Goal: Transaction & Acquisition: Purchase product/service

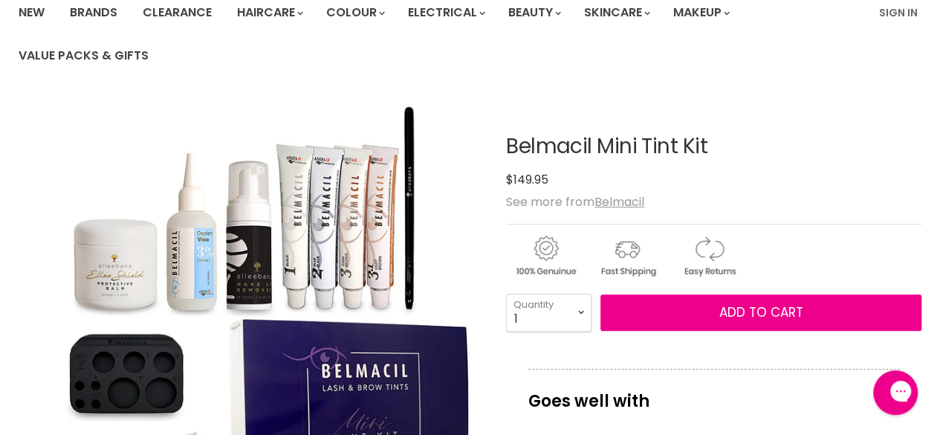
scroll to position [149, 0]
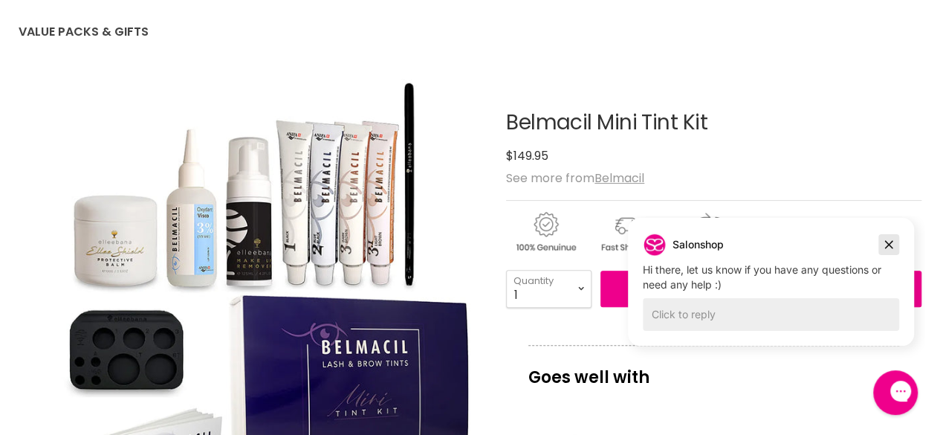
click at [889, 251] on icon "Dismiss campaign" at bounding box center [889, 245] width 15 height 18
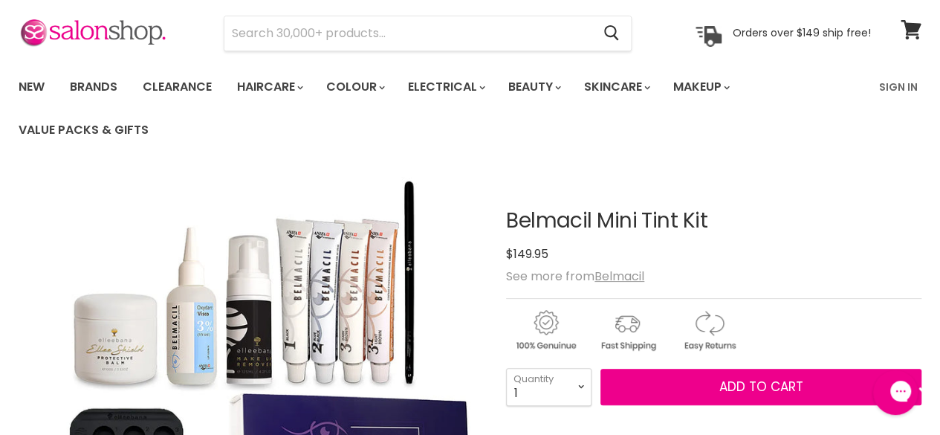
scroll to position [74, 0]
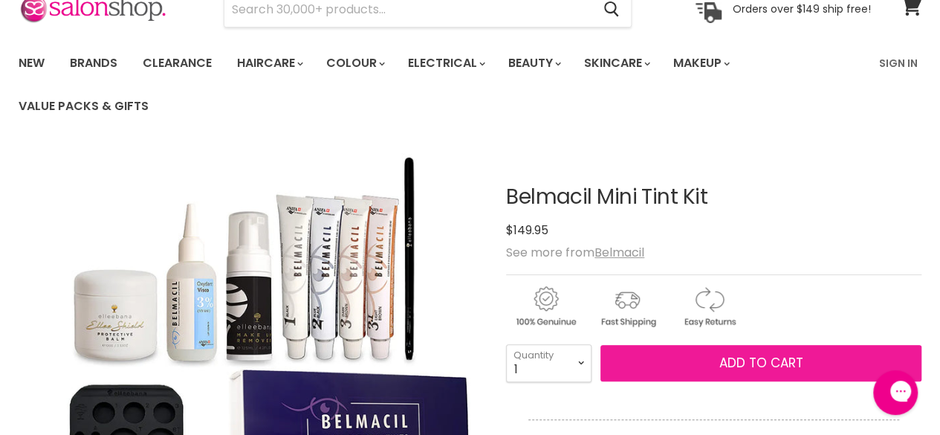
click at [676, 362] on button "Add to cart" at bounding box center [761, 363] width 321 height 37
click at [791, 364] on span "Add to cart" at bounding box center [761, 363] width 84 height 18
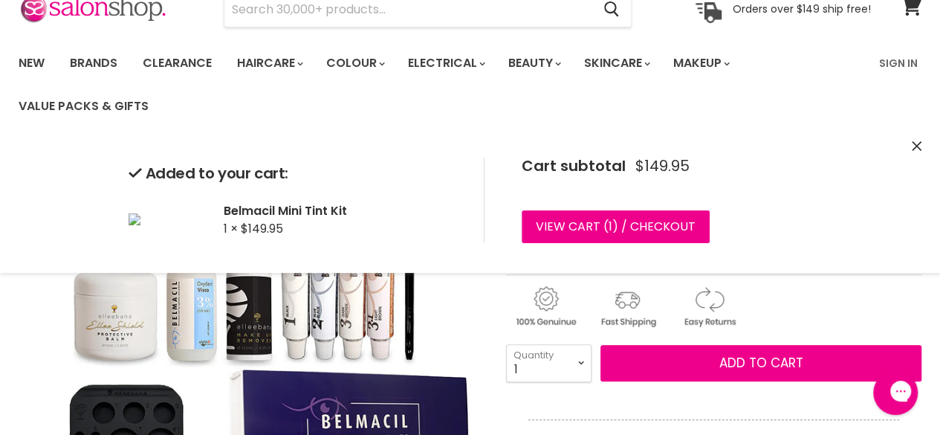
click at [777, 282] on div "Main content" at bounding box center [713, 303] width 415 height 58
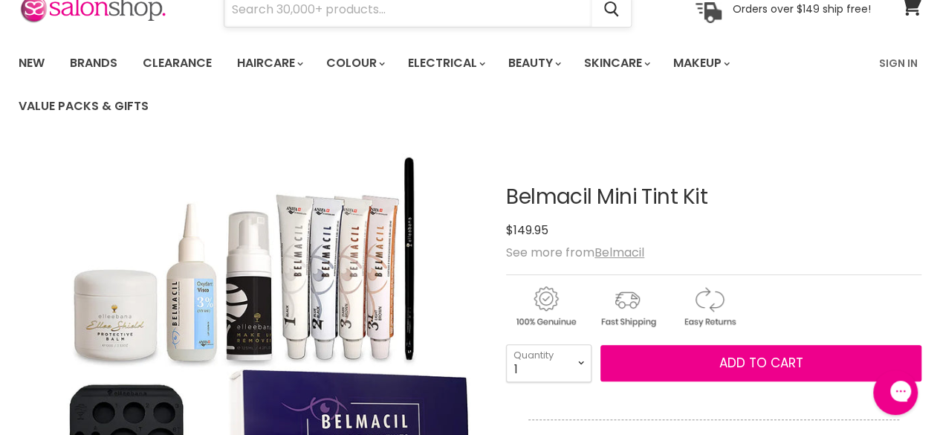
click at [368, 12] on input "Search" at bounding box center [407, 10] width 367 height 34
paste input "Belmacil Tinting Kit"
type input "Belmacil Tinting Kit"
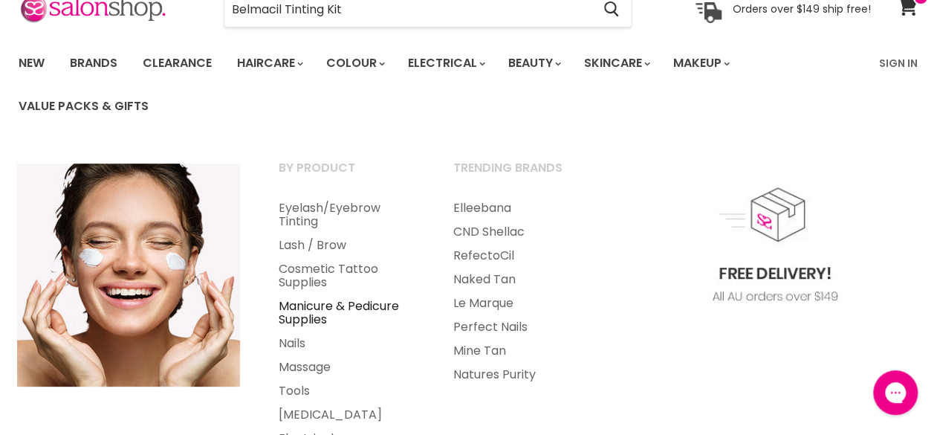
scroll to position [149, 0]
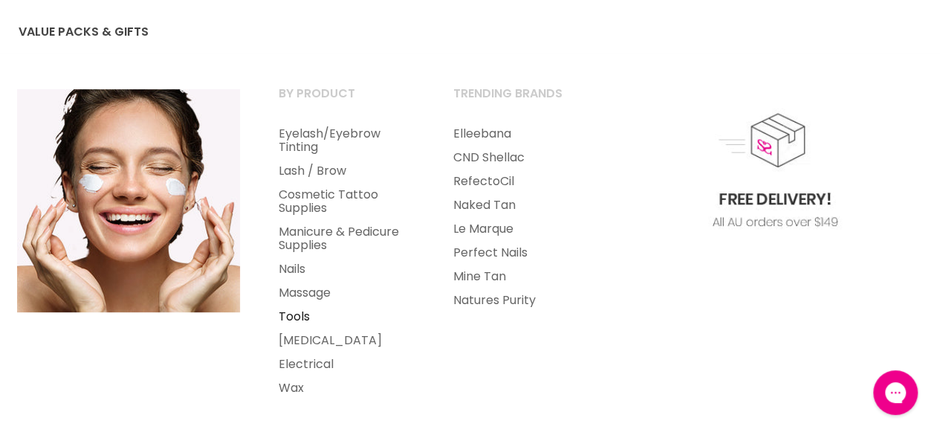
click at [297, 313] on link "Tools" at bounding box center [346, 317] width 172 height 24
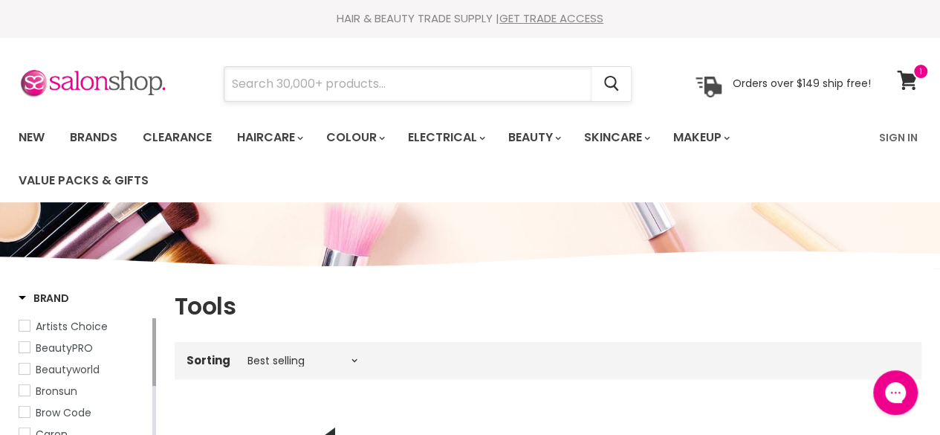
click at [451, 80] on input "Search" at bounding box center [407, 84] width 367 height 34
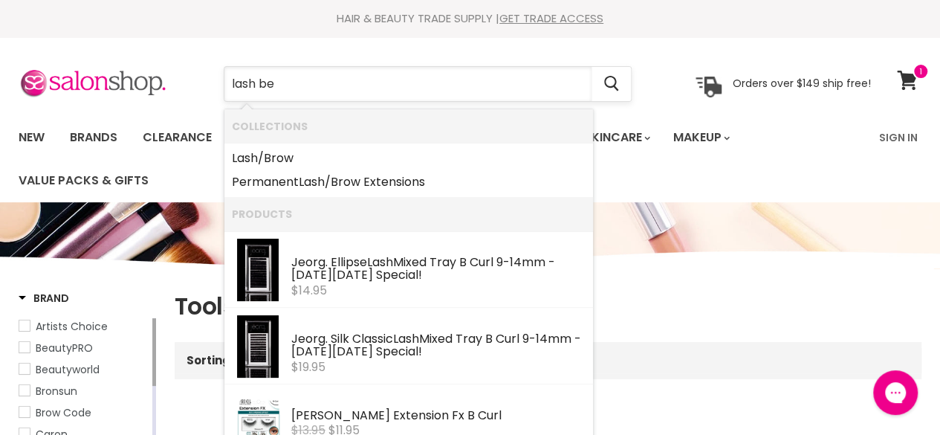
type input "lash bed"
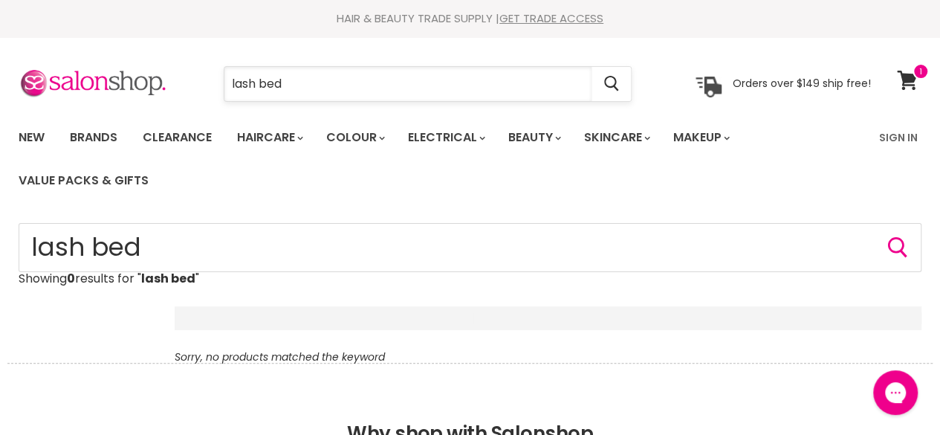
click at [444, 93] on input "lash bed" at bounding box center [407, 84] width 367 height 34
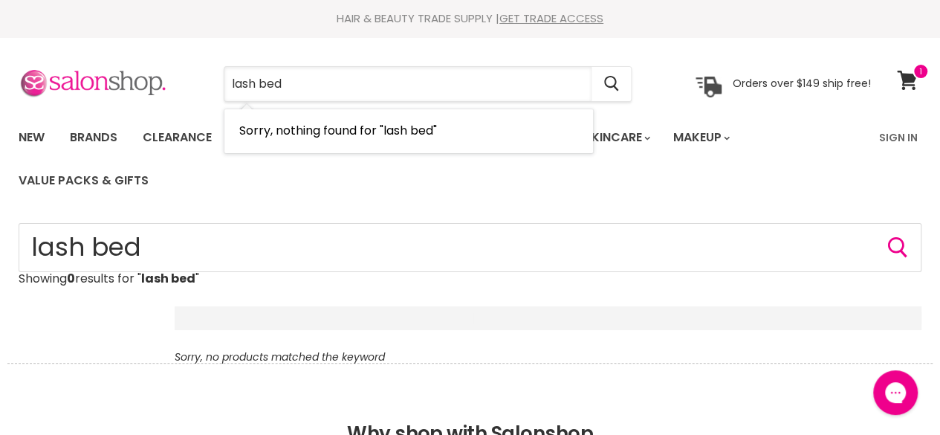
click at [159, 77] on div "lash bed Cancel Orders over $149 ship free!" at bounding box center [445, 84] width 853 height 34
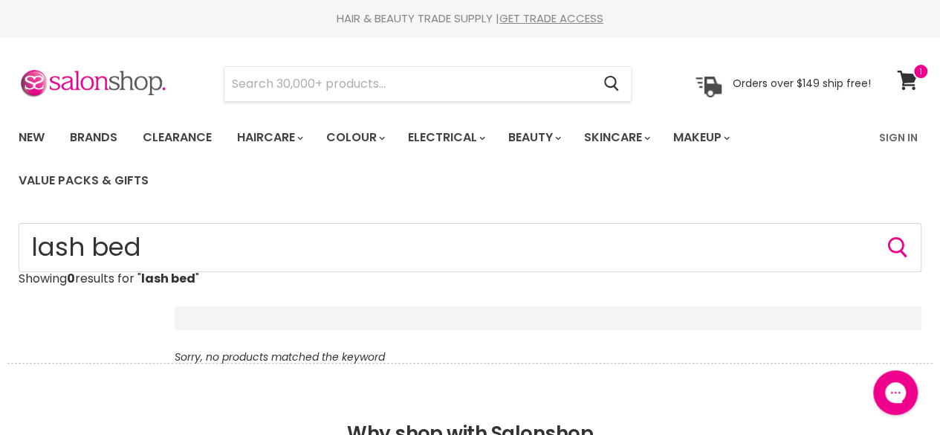
click at [759, 25] on div "HAIR & BEAUTY TRADE SUPPLY | GET TRADE ACCESS" at bounding box center [470, 18] width 940 height 15
click at [909, 88] on icon at bounding box center [907, 80] width 21 height 19
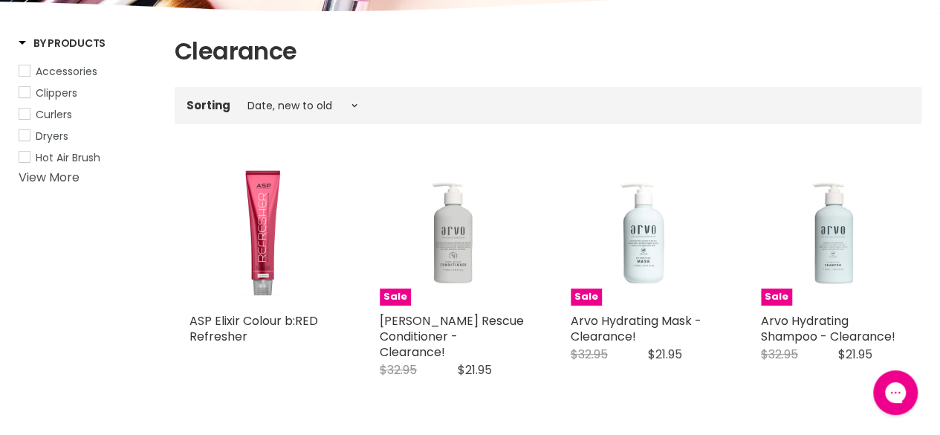
scroll to position [223, 0]
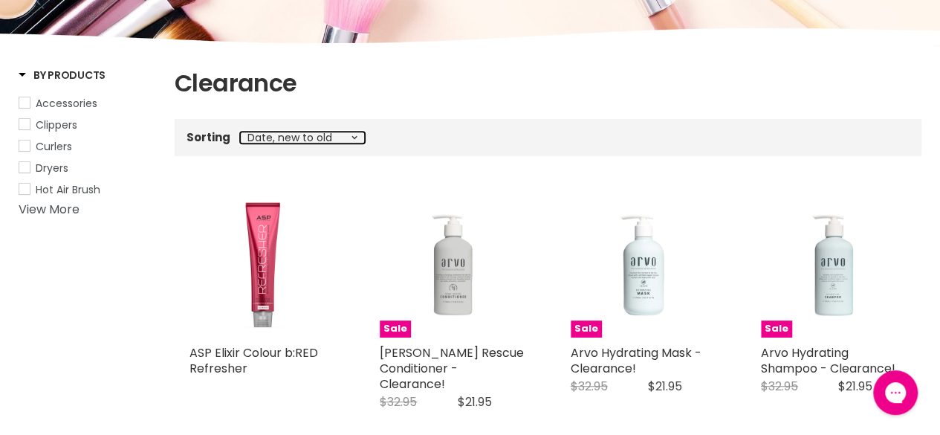
click at [301, 135] on select "Best selling Featured Price, low to high Price, high to low Alphabetically, A-Z…" at bounding box center [302, 138] width 125 height 12
select select "price-ascending"
click at [240, 132] on select "Best selling Featured Price, low to high Price, high to low Alphabetically, A-Z…" at bounding box center [302, 138] width 125 height 12
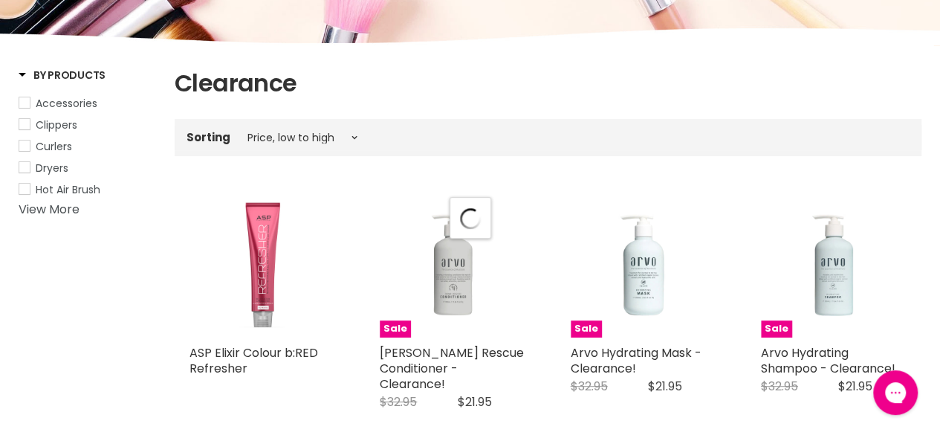
select select "price-ascending"
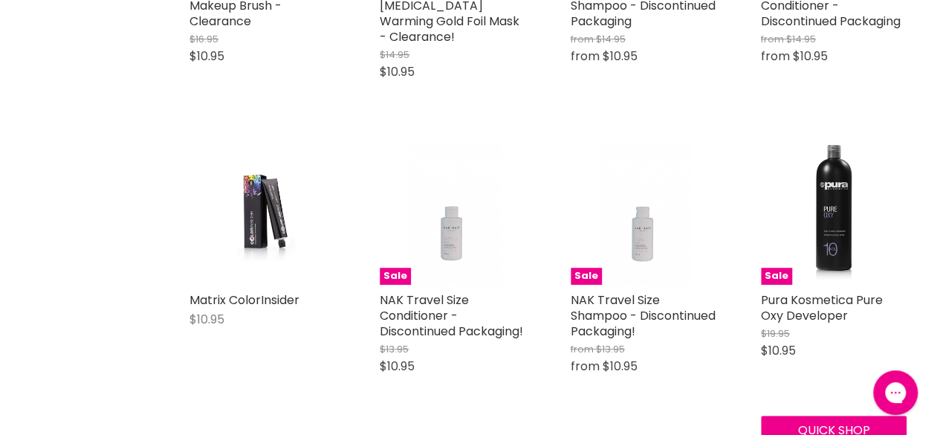
scroll to position [3270, 0]
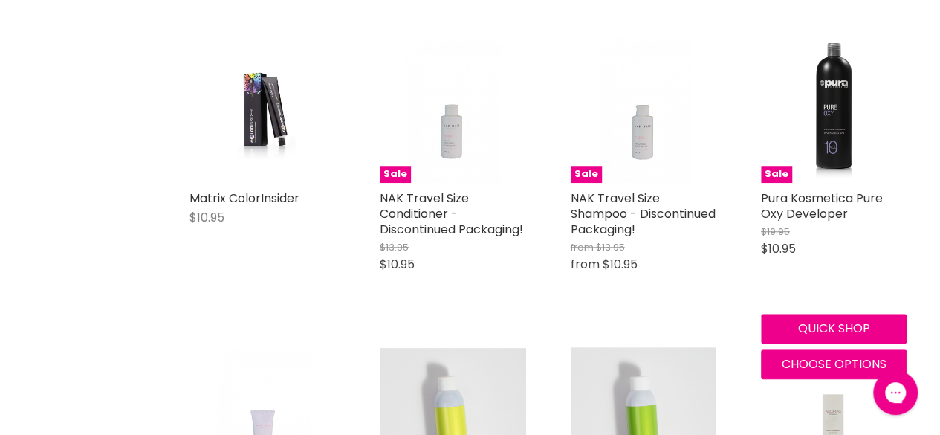
scroll to position [3419, 0]
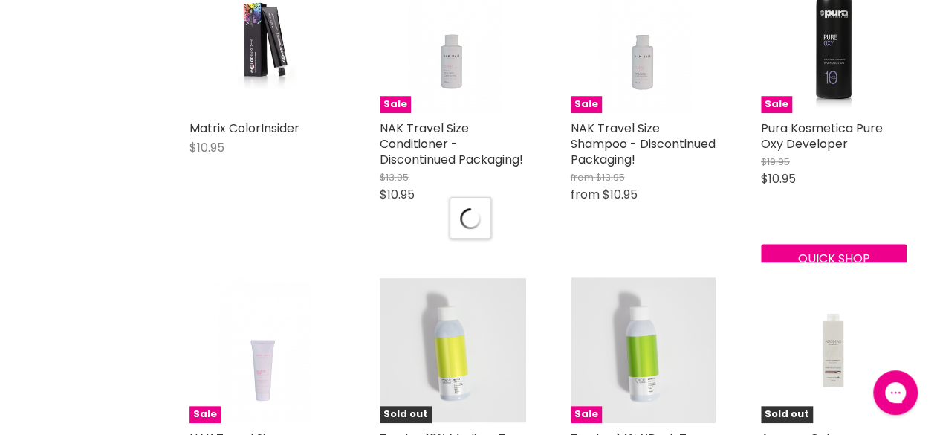
select select "price-ascending"
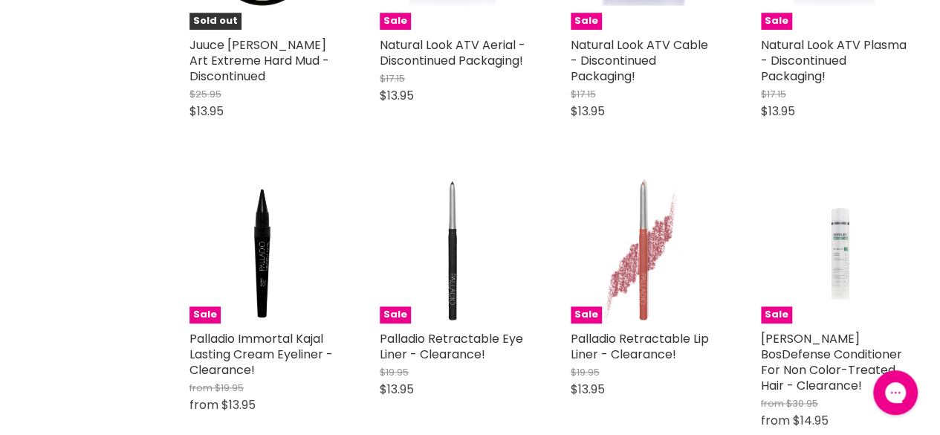
scroll to position [6466, 0]
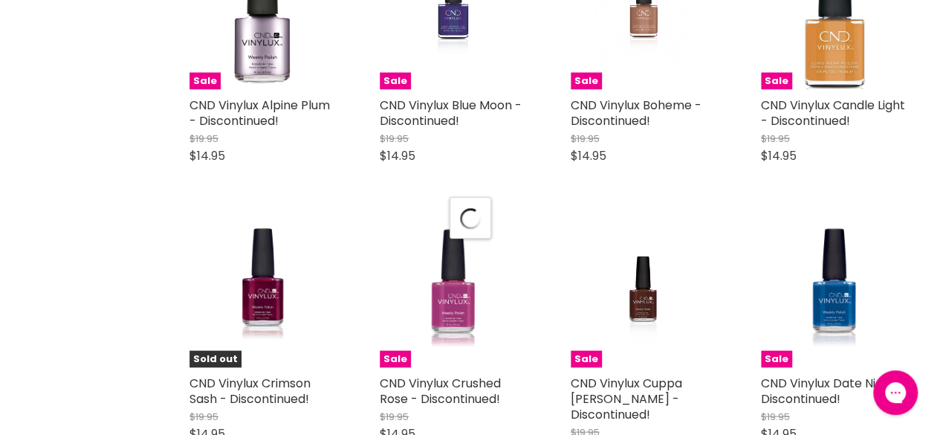
select select "price-ascending"
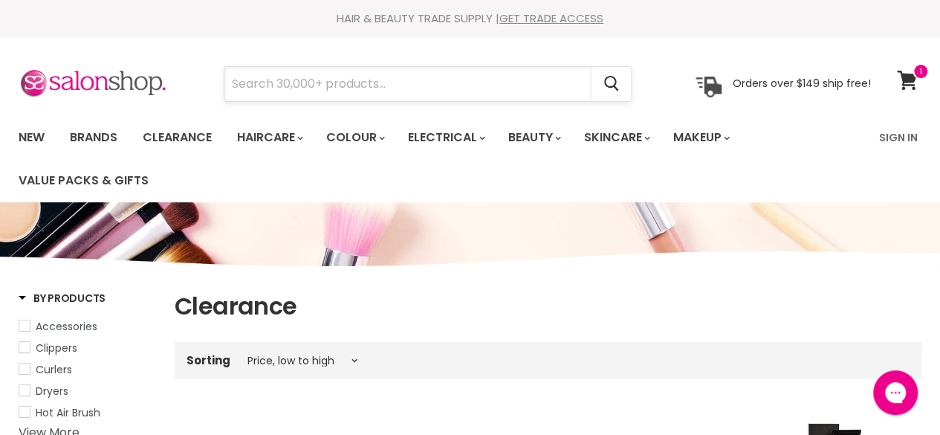
click at [346, 84] on input "Search" at bounding box center [407, 84] width 367 height 34
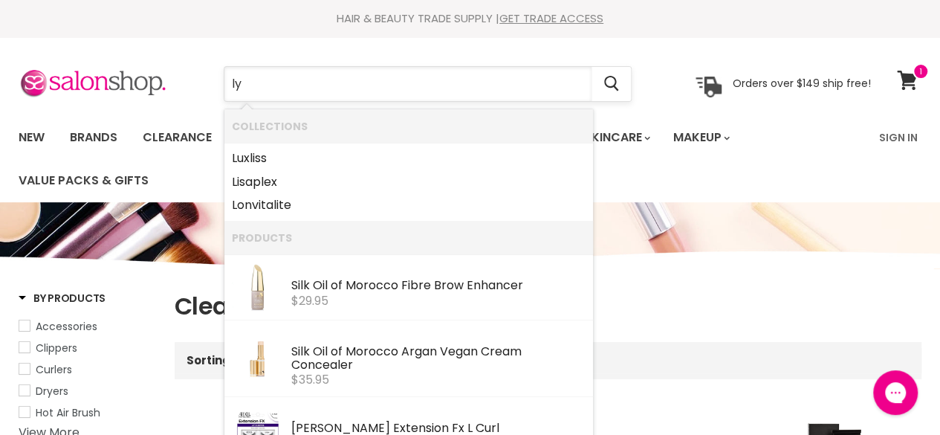
type input "lyc"
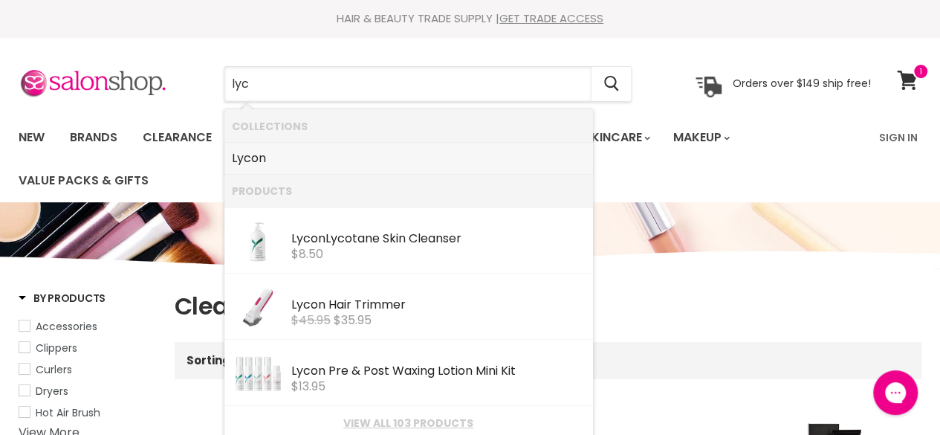
click at [271, 145] on li "Lyc on" at bounding box center [408, 158] width 369 height 31
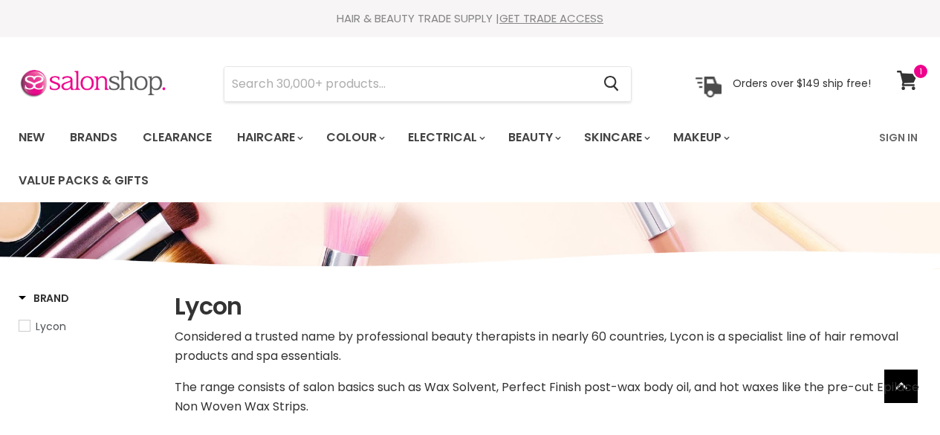
select select "manual"
click at [358, 81] on input "Search" at bounding box center [407, 84] width 367 height 34
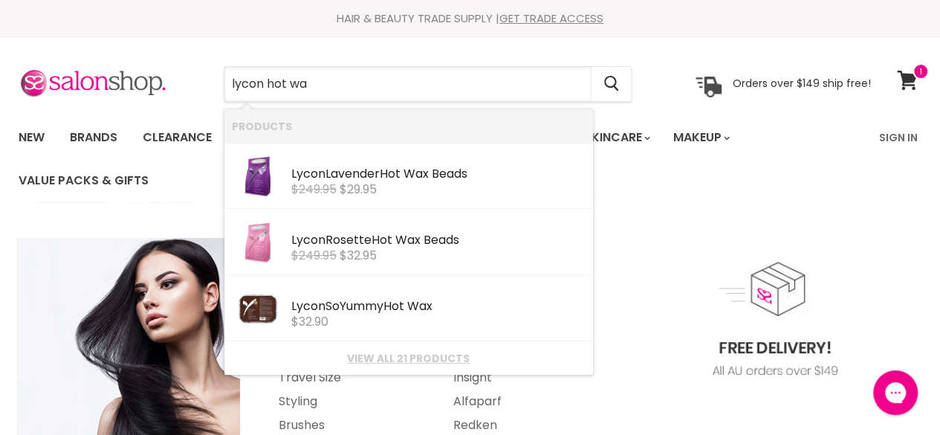
type input "lycon hot wax"
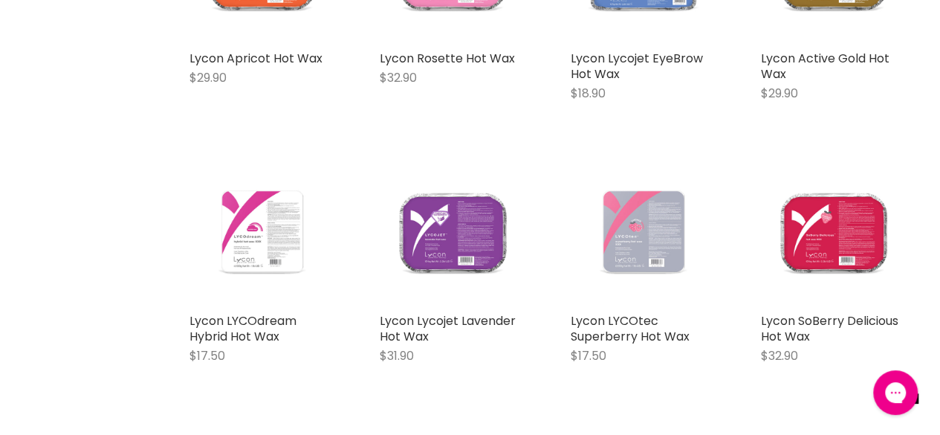
scroll to position [818, 0]
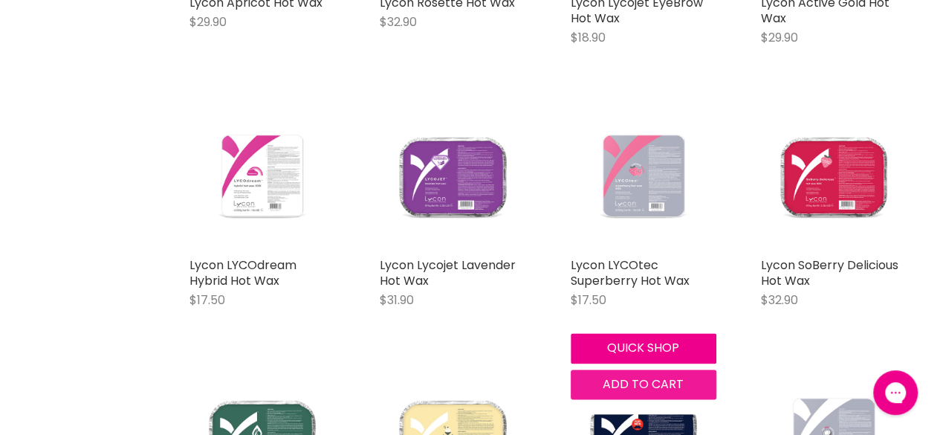
click at [608, 386] on span "Add to cart" at bounding box center [643, 383] width 81 height 17
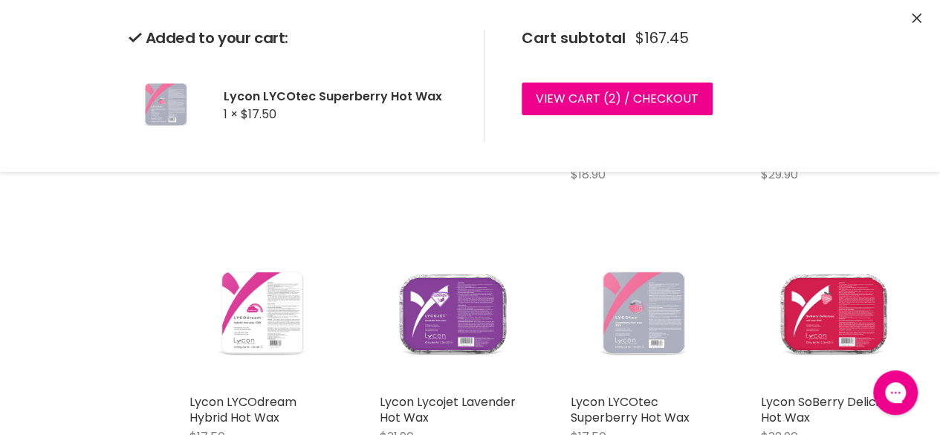
scroll to position [669, 0]
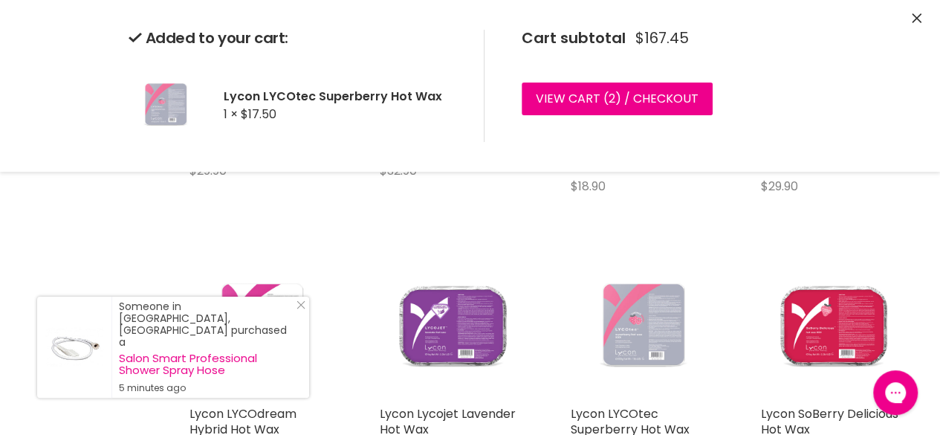
click at [922, 21] on div "Added to your cart: Lycon LYCOtec Superberry Hot Wax 1 × $17.50 Cart subtotal $…" at bounding box center [470, 86] width 940 height 172
click at [916, 19] on icon "Close" at bounding box center [917, 18] width 10 height 10
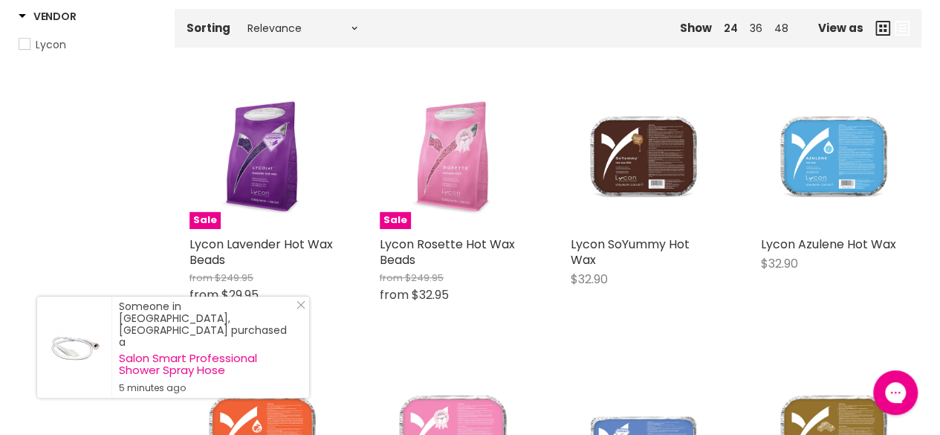
scroll to position [74, 0]
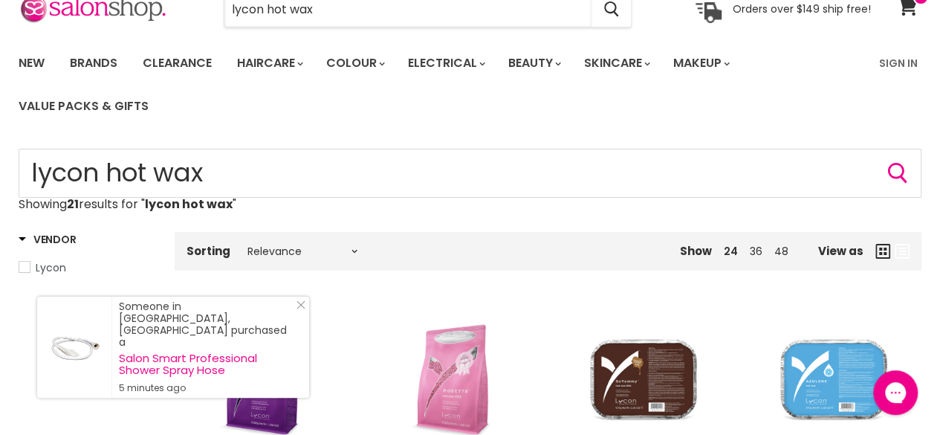
drag, startPoint x: 300, startPoint y: 18, endPoint x: 189, endPoint y: 15, distance: 110.8
click at [189, 15] on div "lycon hot wax Cancel" at bounding box center [428, 10] width 484 height 34
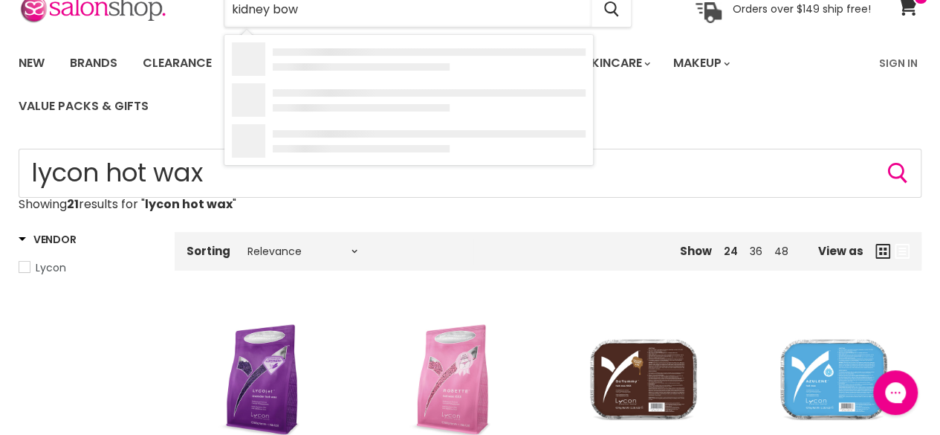
type input "kidney bowl"
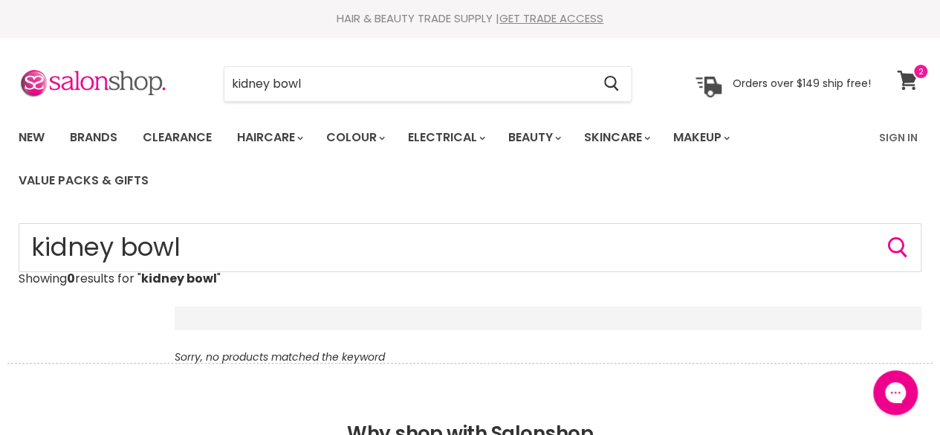
click at [907, 74] on icon at bounding box center [907, 80] width 20 height 19
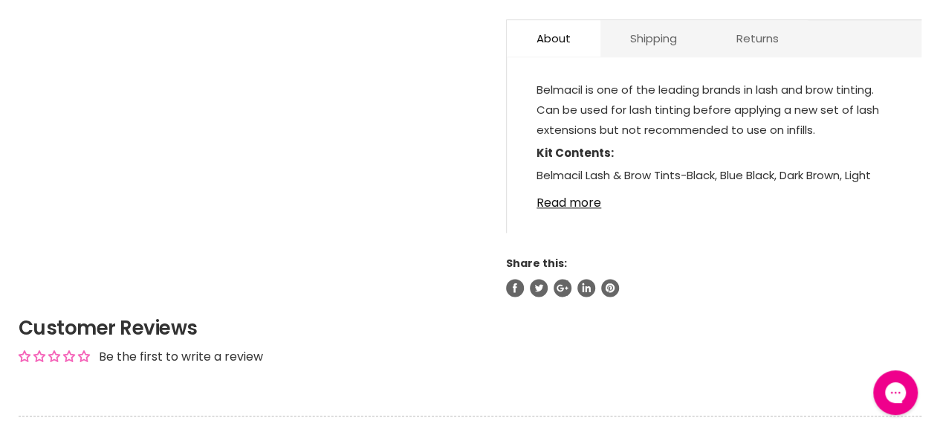
scroll to position [818, 0]
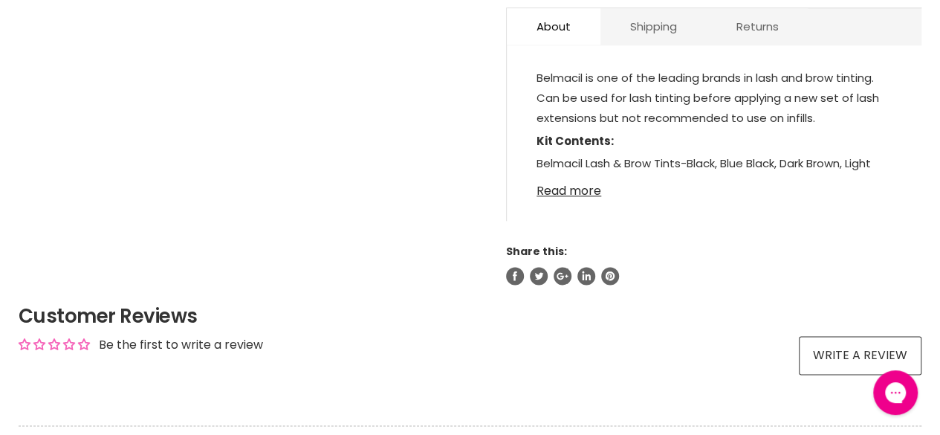
click at [587, 184] on link "Read more" at bounding box center [714, 186] width 355 height 22
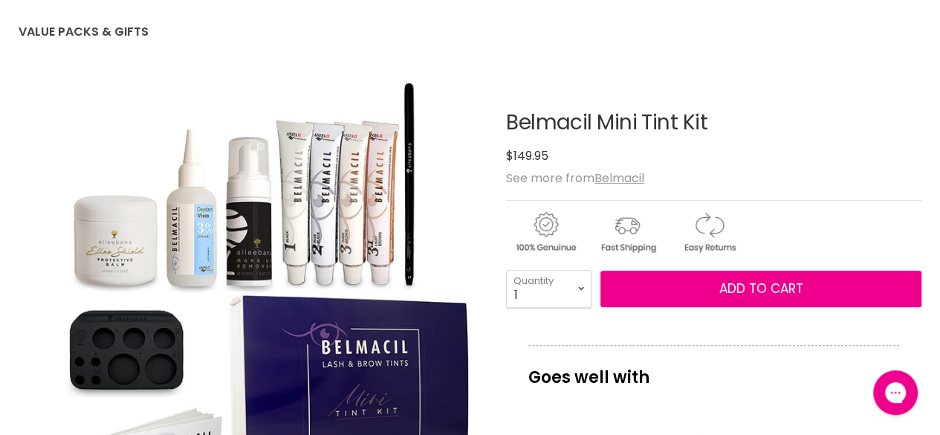
scroll to position [0, 0]
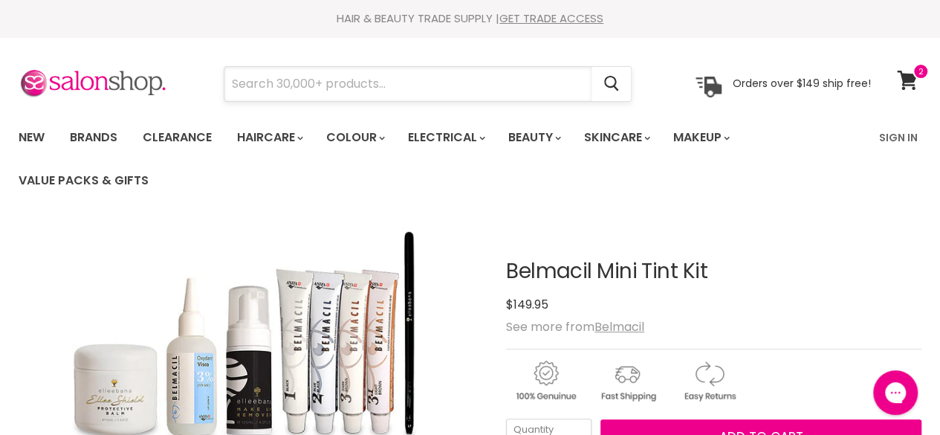
click at [514, 83] on input "Search" at bounding box center [407, 84] width 367 height 34
paste input "Belmacil Tinting Kit"
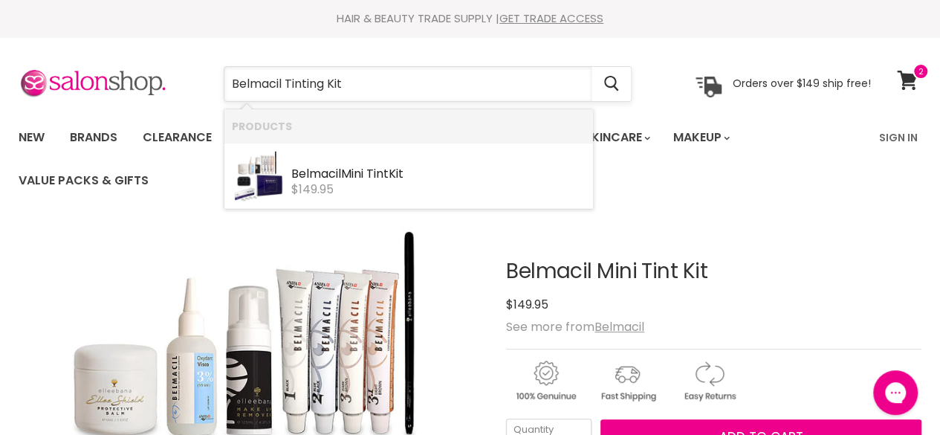
drag, startPoint x: 312, startPoint y: 82, endPoint x: 456, endPoint y: 82, distance: 144.2
click at [456, 82] on input "Belmacil Tinting Kit" at bounding box center [407, 84] width 367 height 34
type input "Belmacil"
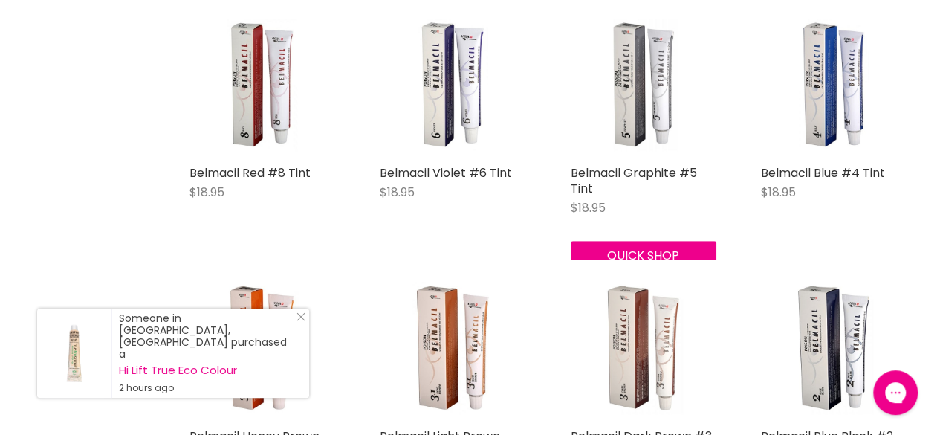
scroll to position [372, 0]
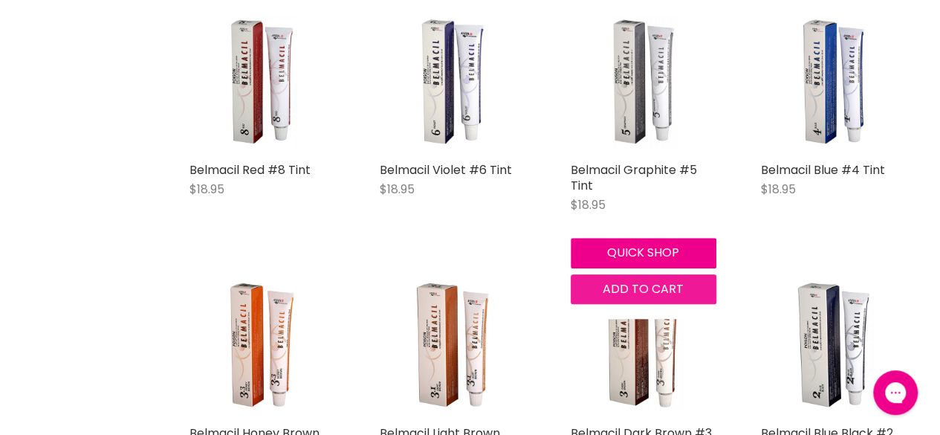
click at [626, 285] on span "Add to cart" at bounding box center [643, 288] width 81 height 17
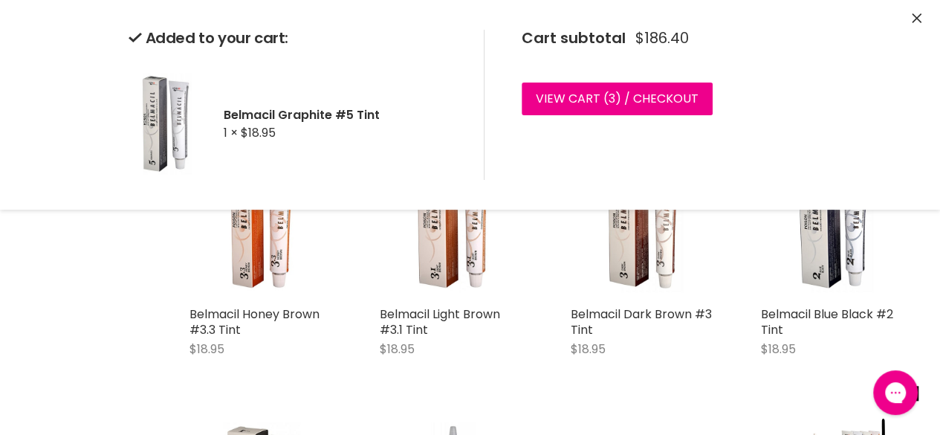
scroll to position [520, 0]
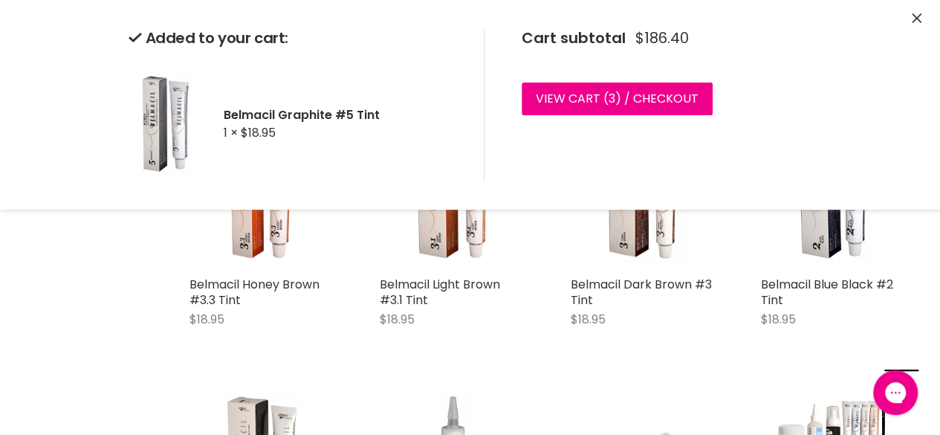
drag, startPoint x: 31, startPoint y: 39, endPoint x: 39, endPoint y: 28, distance: 12.8
click at [31, 39] on div "Added to your cart: Belmacil Graphite #5 Tint 1 × $18.95 Cart subtotal $186.40 …" at bounding box center [470, 105] width 940 height 210
click at [919, 18] on icon "Close" at bounding box center [917, 18] width 10 height 10
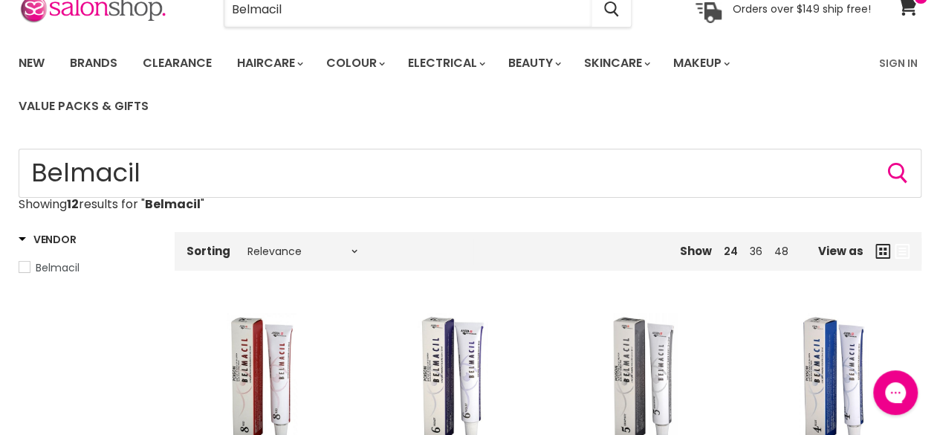
scroll to position [0, 0]
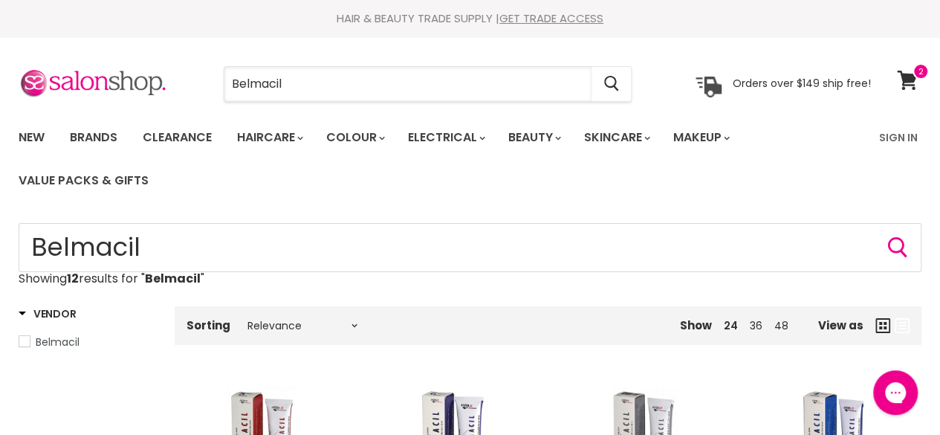
drag, startPoint x: 378, startPoint y: 16, endPoint x: 65, endPoint y: -65, distance: 323.8
click at [65, 0] on html "Skip to content HAIR & BEAUTY TRADE SUPPLY | GET TRADE ACCESS HAIR & BEAUTY TRA…" at bounding box center [470, 217] width 940 height 435
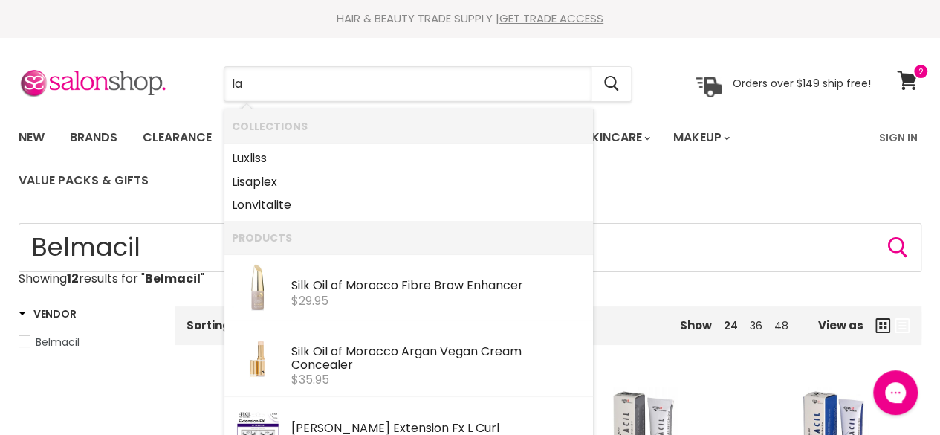
type input "las"
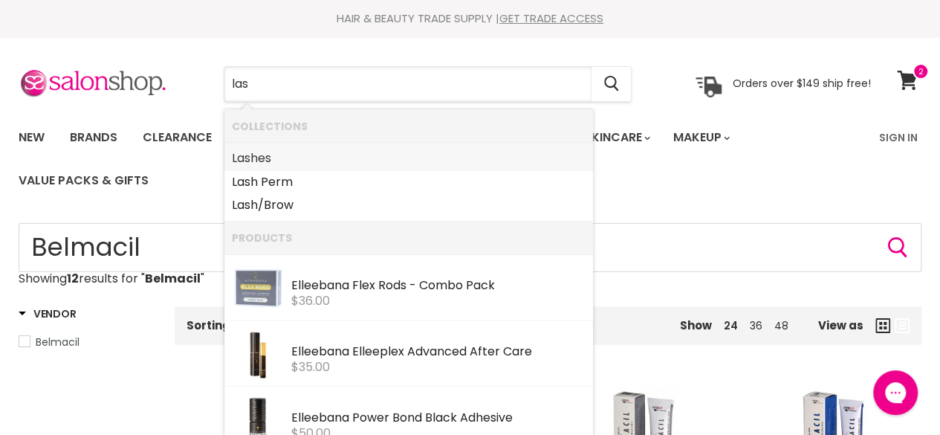
click at [290, 162] on link "Las hes" at bounding box center [409, 158] width 354 height 24
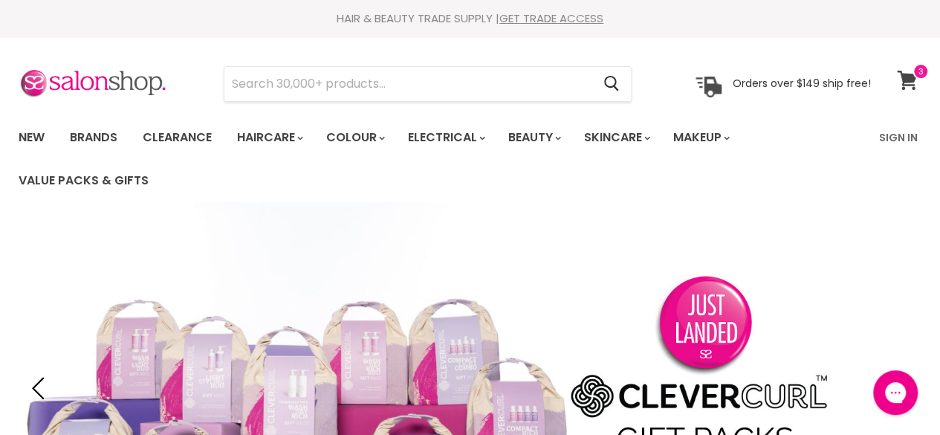
click at [919, 82] on link "View cart" at bounding box center [909, 80] width 39 height 34
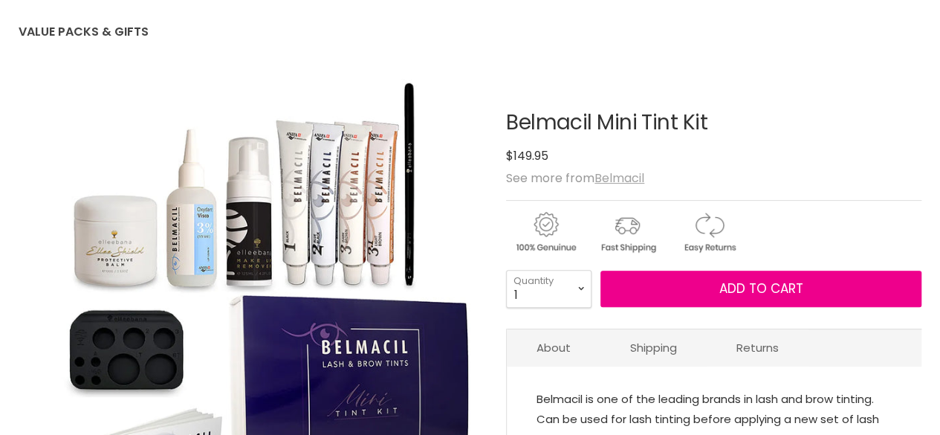
scroll to position [149, 0]
click at [568, 178] on span "See more from Belmacil" at bounding box center [575, 177] width 138 height 17
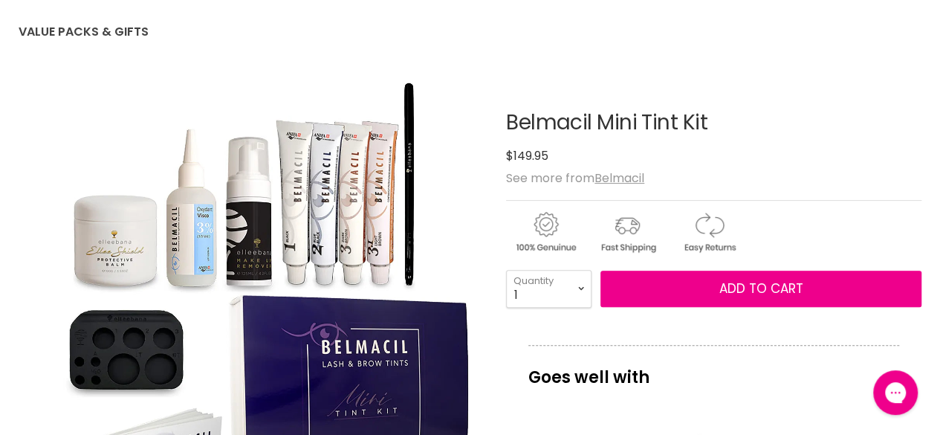
scroll to position [223, 0]
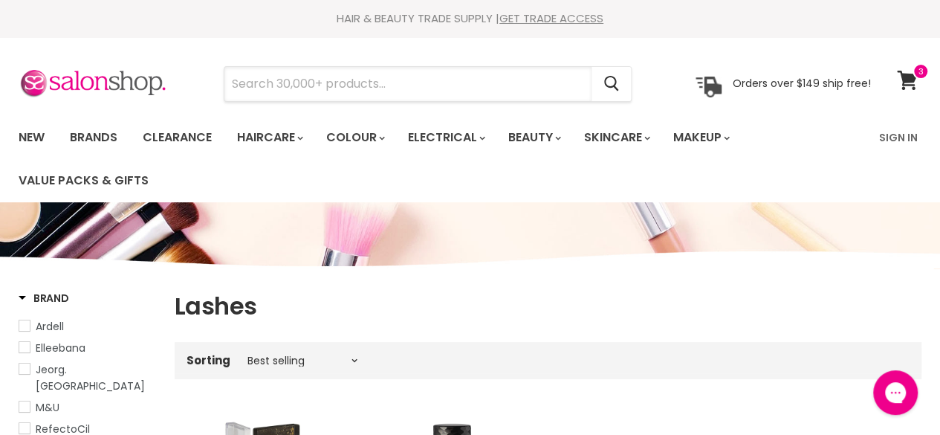
drag, startPoint x: 358, startPoint y: 74, endPoint x: 211, endPoint y: 74, distance: 147.2
click at [211, 74] on div "Cancel" at bounding box center [428, 84] width 484 height 34
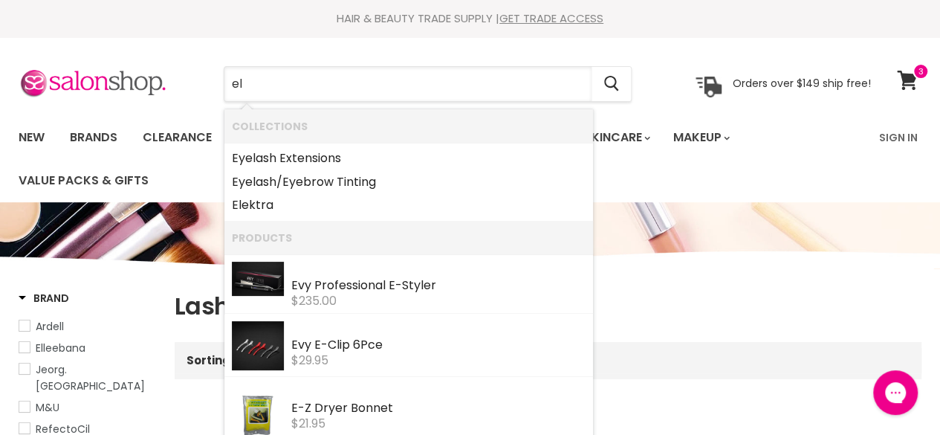
type input "ell"
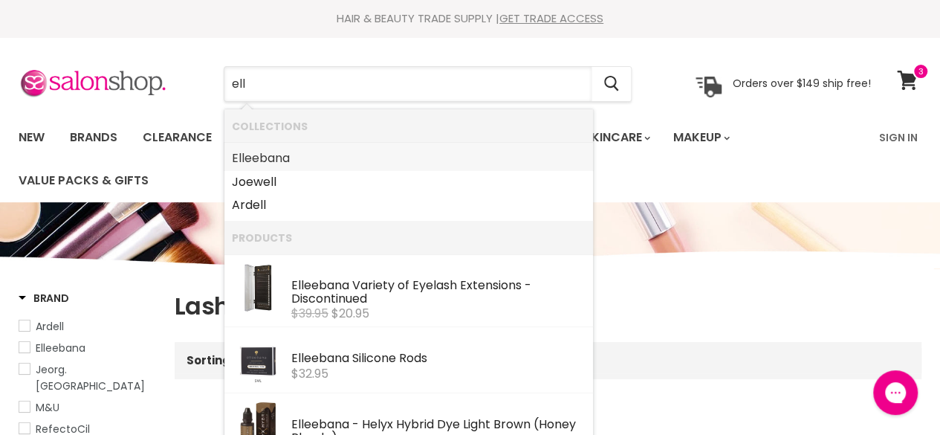
click at [326, 152] on link "Ell eebana" at bounding box center [409, 158] width 354 height 24
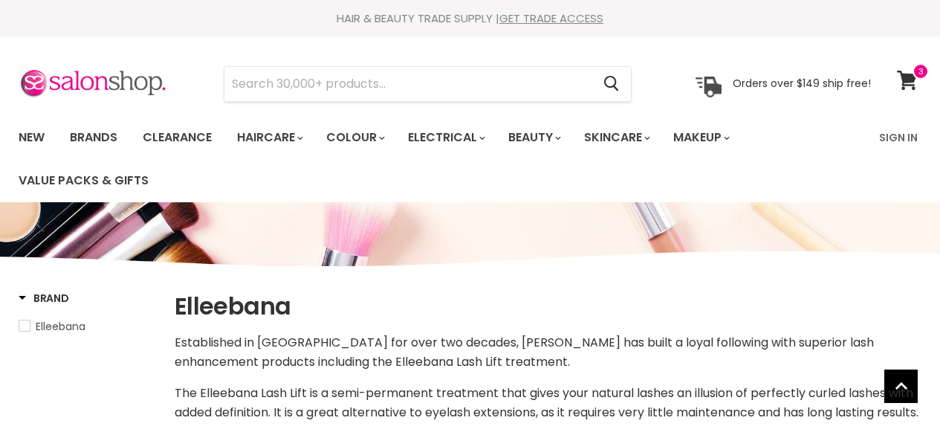
select select "manual"
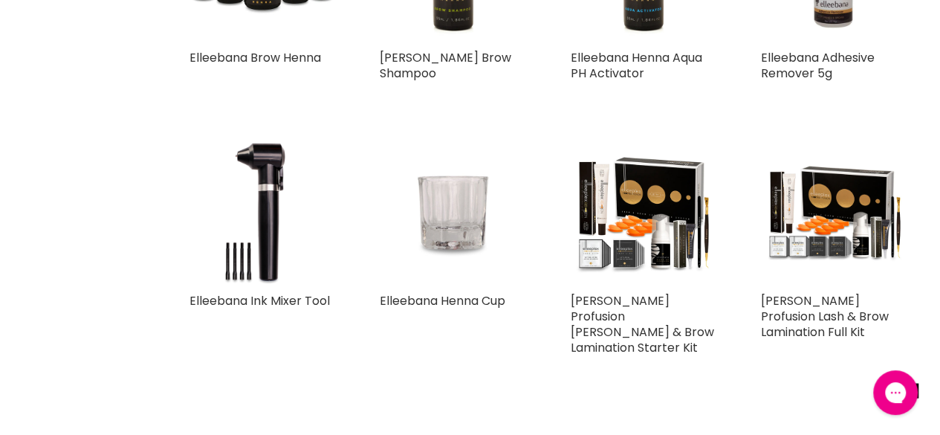
scroll to position [1411, 0]
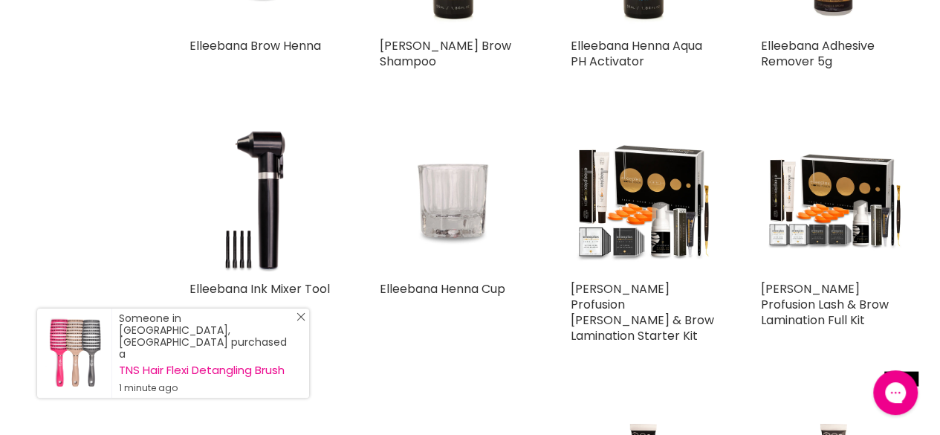
click at [299, 320] on line "Close Icon" at bounding box center [300, 316] width 7 height 7
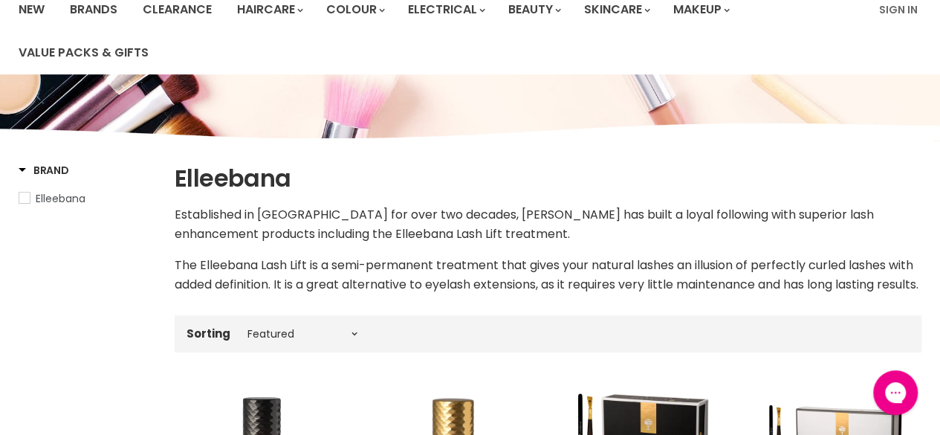
scroll to position [0, 0]
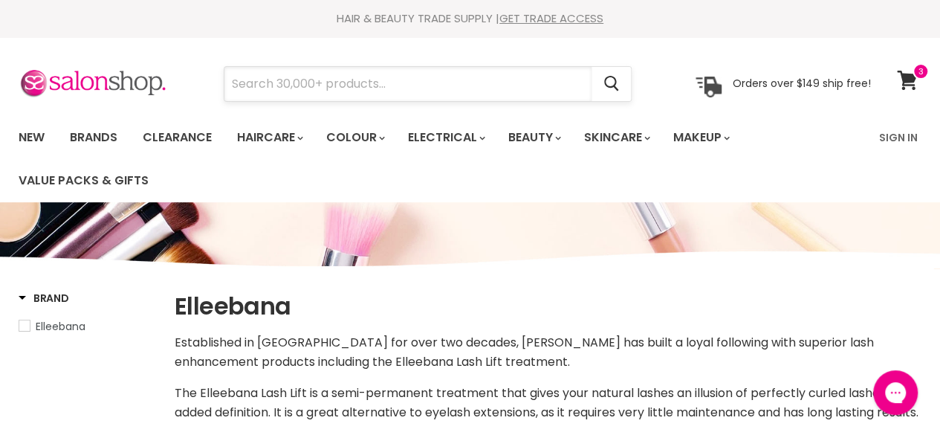
click at [288, 83] on input "Search" at bounding box center [407, 84] width 367 height 34
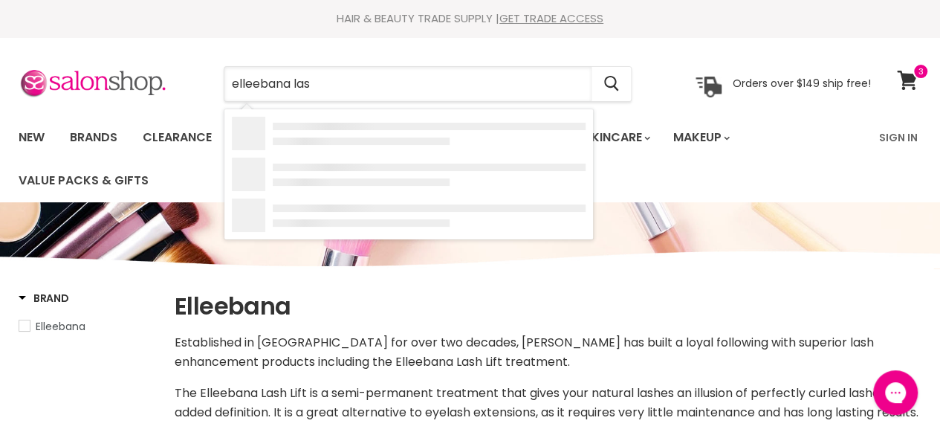
type input "elleebana lash"
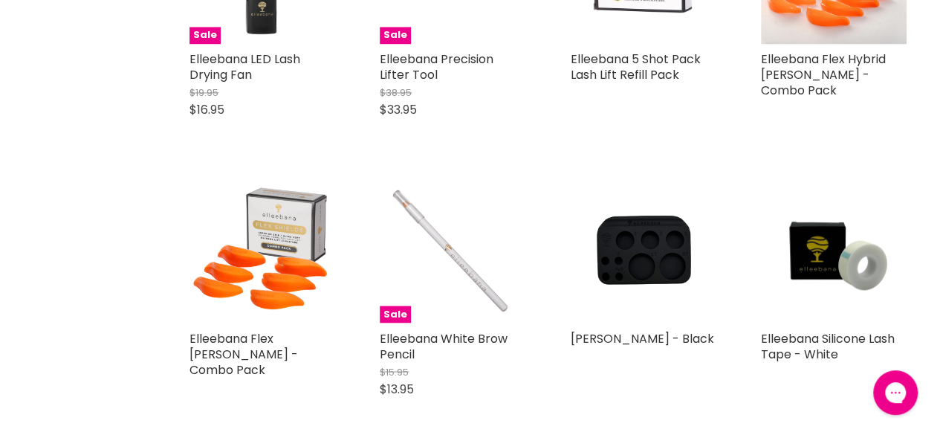
scroll to position [1264, 0]
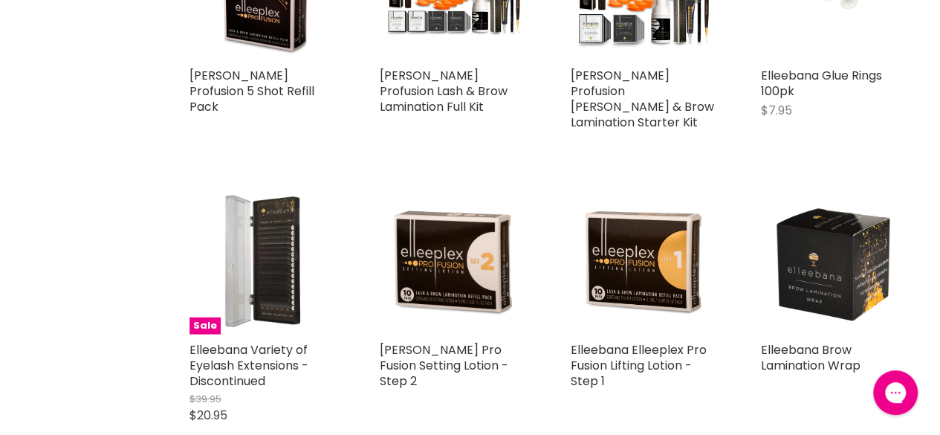
scroll to position [2081, 0]
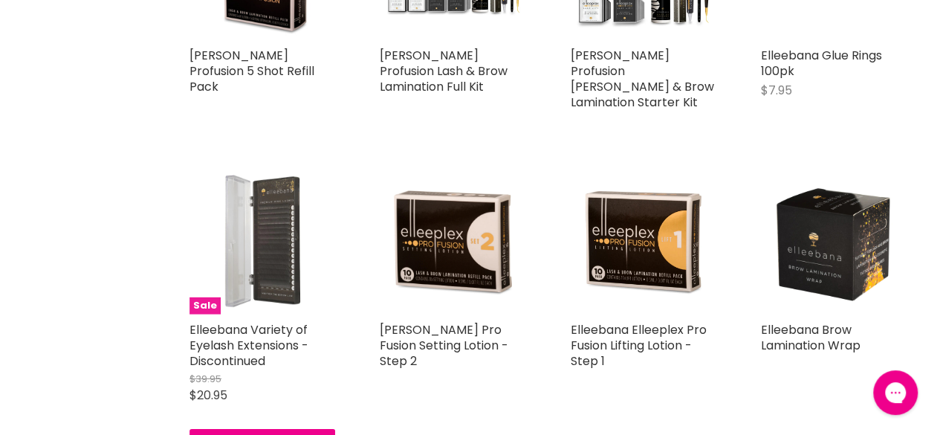
click at [305, 210] on img "Main content" at bounding box center [263, 241] width 146 height 146
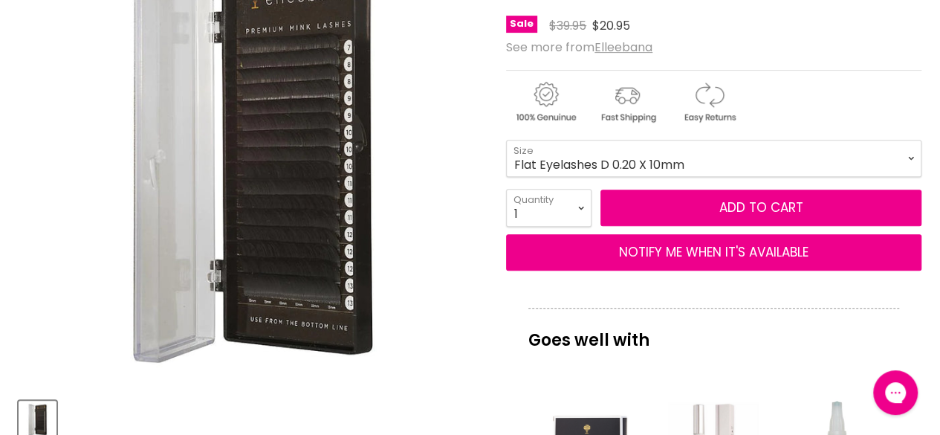
scroll to position [297, 0]
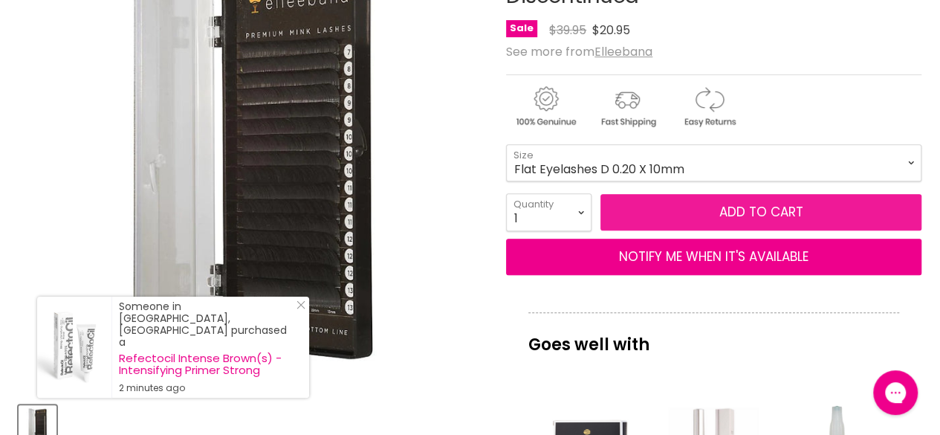
click at [707, 217] on button "Add to cart" at bounding box center [761, 212] width 321 height 37
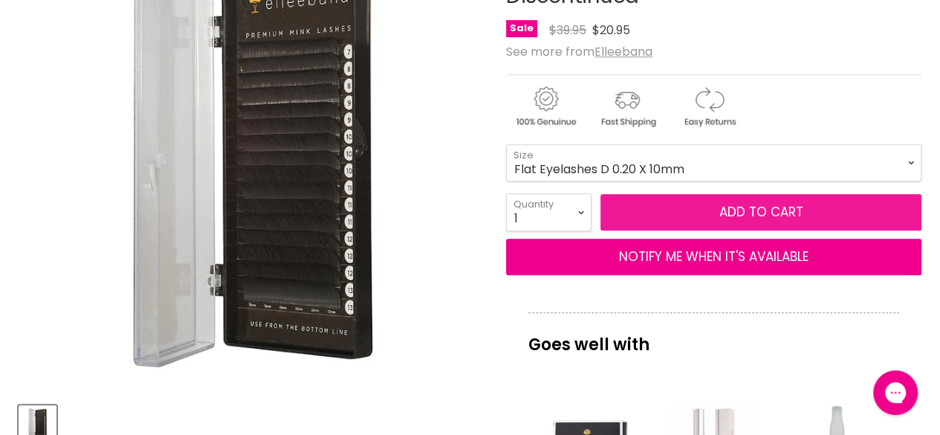
click at [754, 206] on span "Add to cart" at bounding box center [761, 212] width 84 height 18
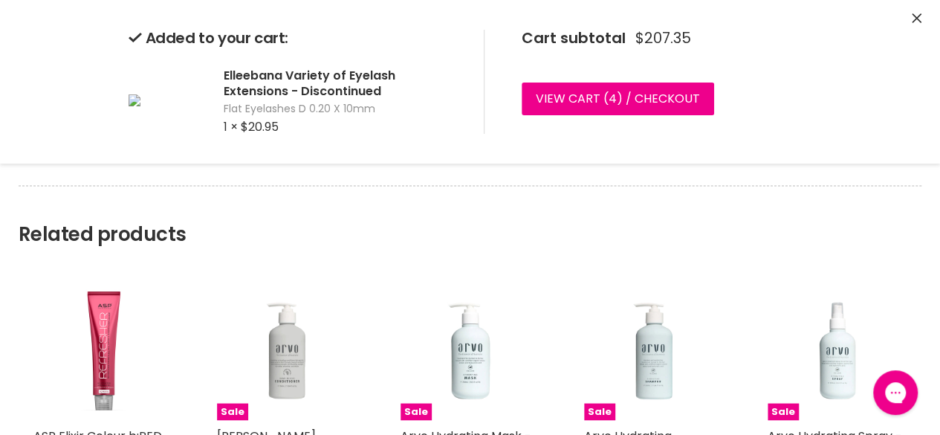
scroll to position [1189, 0]
